Goal: Complete application form

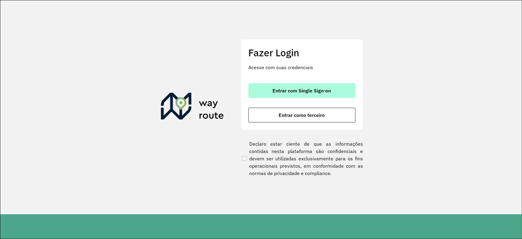
click at [292, 96] on button "Entrar com Single Sign-on" at bounding box center [301, 90] width 107 height 15
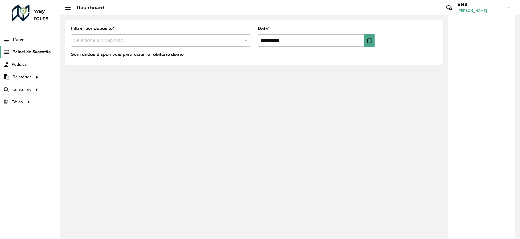
click at [28, 51] on span "Painel de Sugestão" at bounding box center [32, 52] width 38 height 6
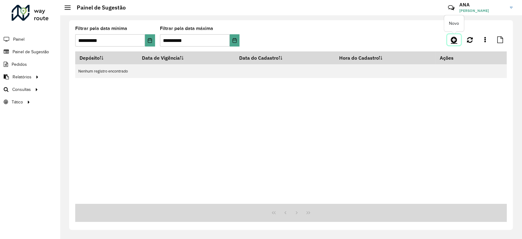
click at [451, 41] on icon at bounding box center [453, 39] width 6 height 7
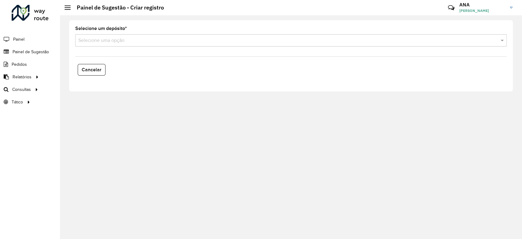
click at [159, 41] on input "text" at bounding box center [284, 40] width 413 height 7
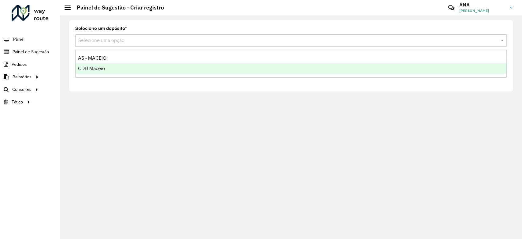
click at [137, 70] on div "CDD Maceio" at bounding box center [290, 68] width 431 height 10
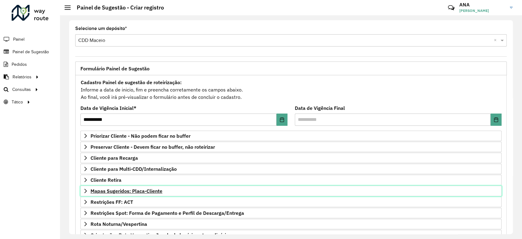
click at [153, 188] on span "Mapas Sugeridos: Placa-Cliente" at bounding box center [126, 190] width 72 height 5
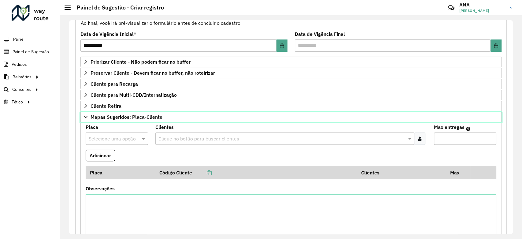
scroll to position [74, 0]
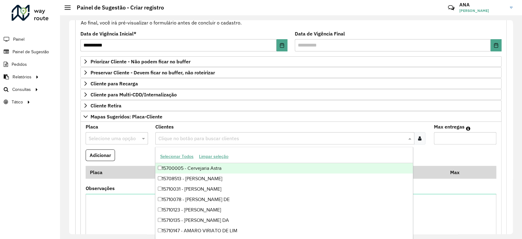
click at [178, 137] on input "text" at bounding box center [282, 138] width 250 height 7
paste input "*****"
type input "*****"
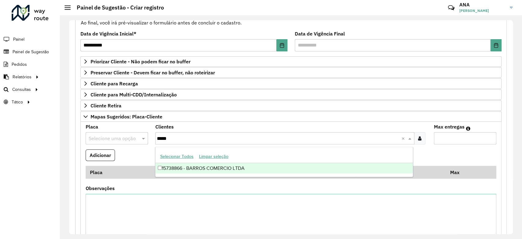
click at [184, 171] on div "15738866 - BARROS COMERCIO LTDA" at bounding box center [283, 168] width 257 height 10
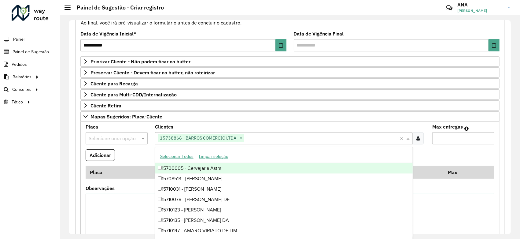
click at [142, 151] on formly-field "Adicionar" at bounding box center [290, 157] width 416 height 17
